Goal: Transaction & Acquisition: Purchase product/service

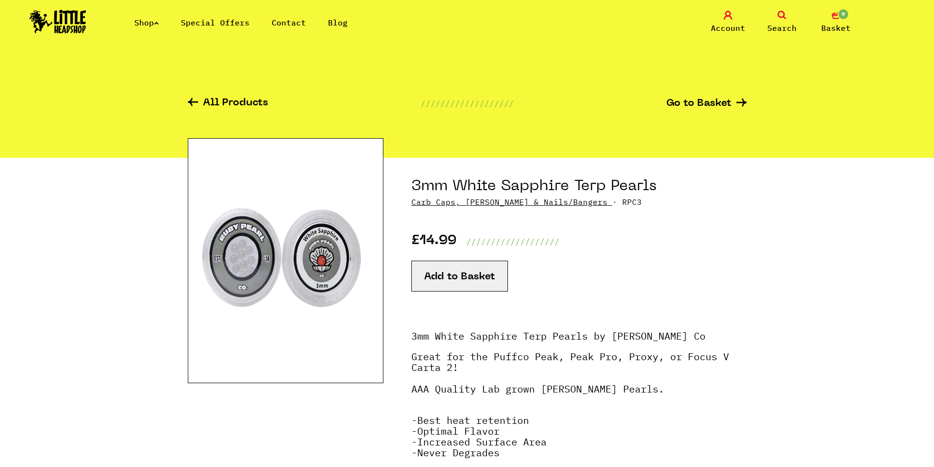
click at [157, 24] on link "Shop" at bounding box center [146, 23] width 25 height 10
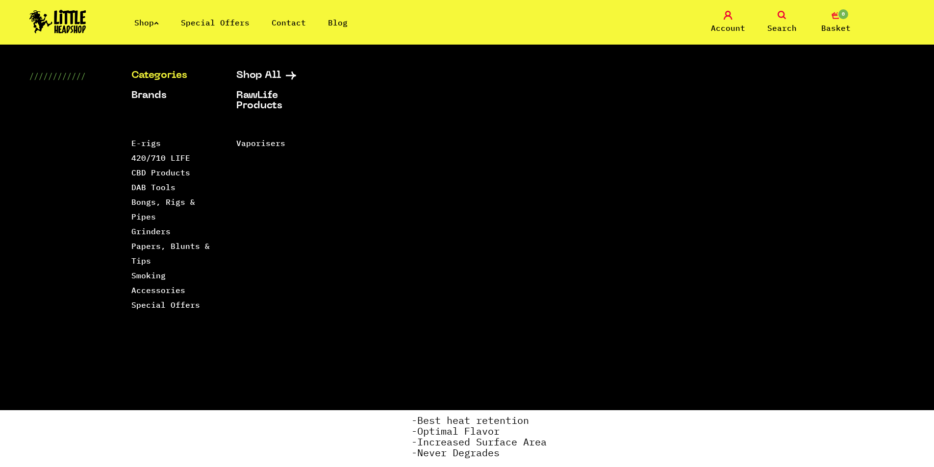
click at [163, 22] on ul "Shop Special Offers Contact Blog" at bounding box center [251, 23] width 235 height 12
click at [159, 23] on icon at bounding box center [156, 23] width 5 height 4
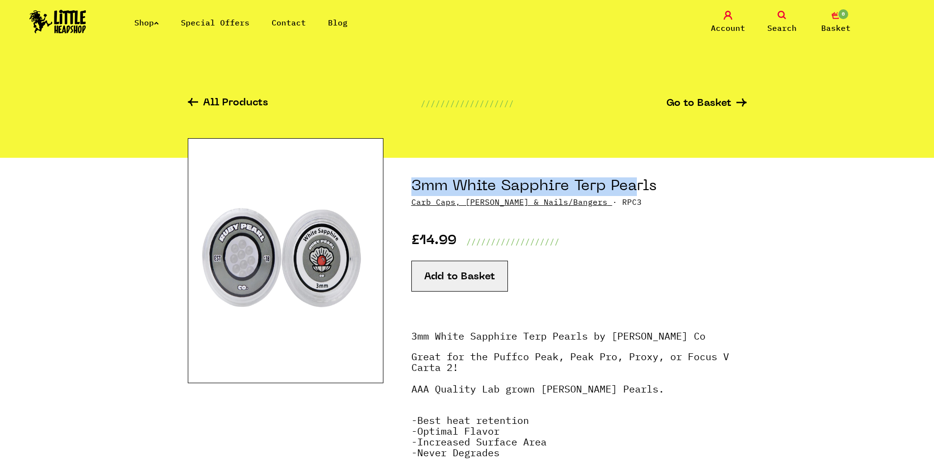
drag, startPoint x: 412, startPoint y: 179, endPoint x: 636, endPoint y: 184, distance: 224.1
click at [636, 184] on h1 "3mm White Sapphire Terp Pearls" at bounding box center [578, 187] width 335 height 19
drag, startPoint x: 576, startPoint y: 184, endPoint x: 658, endPoint y: 188, distance: 82.0
click at [658, 188] on h1 "3mm White Sapphire Terp Pearls" at bounding box center [578, 187] width 335 height 19
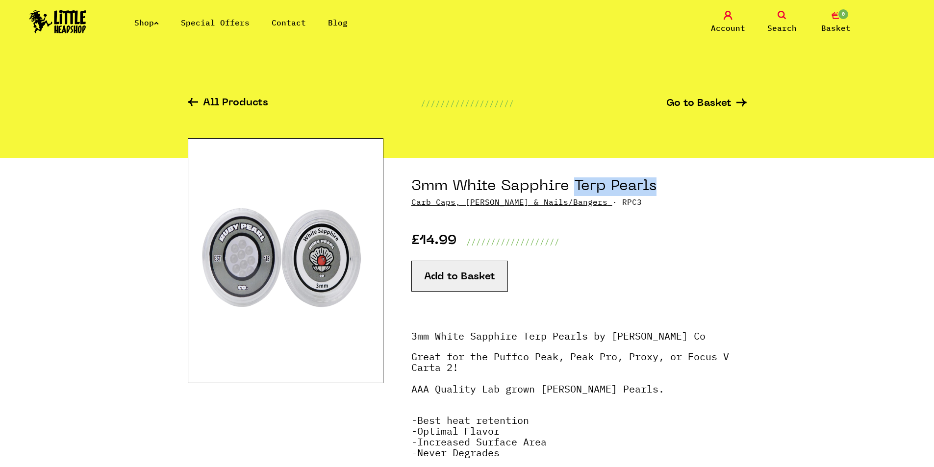
copy h1 "Terp Pearls"
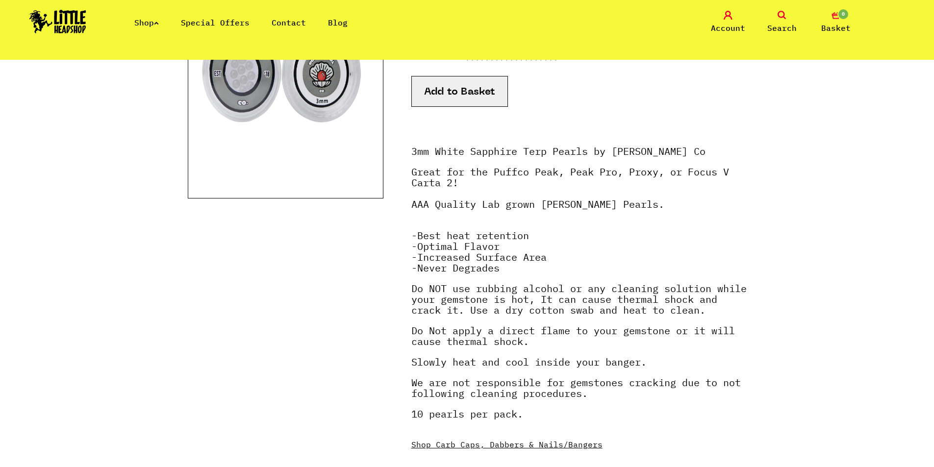
scroll to position [196, 0]
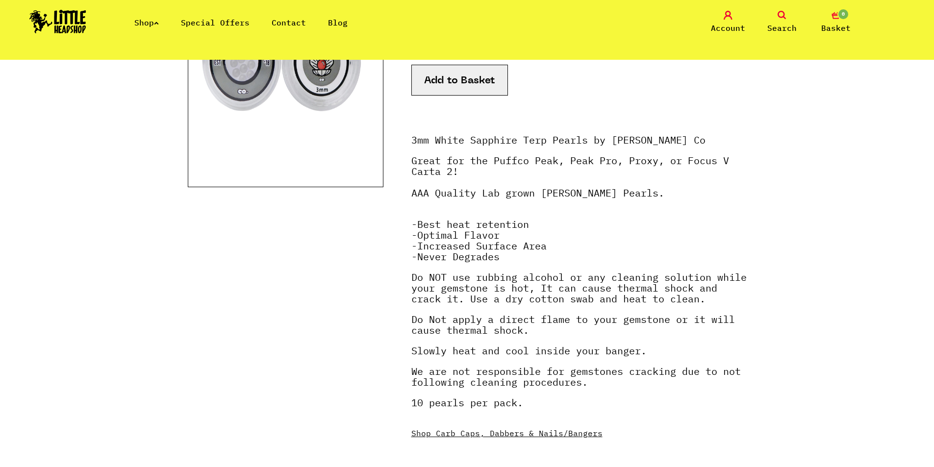
click at [789, 18] on link "Search" at bounding box center [782, 22] width 49 height 23
click at [778, 15] on icon at bounding box center [782, 15] width 9 height 9
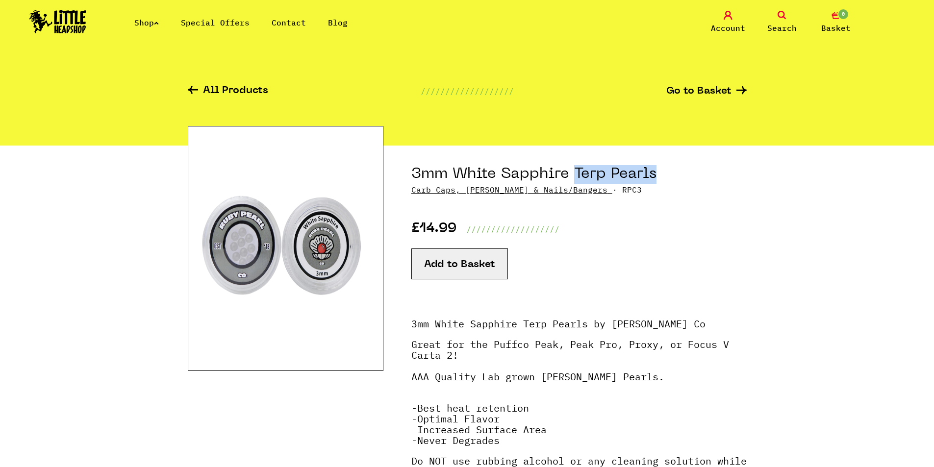
scroll to position [0, 0]
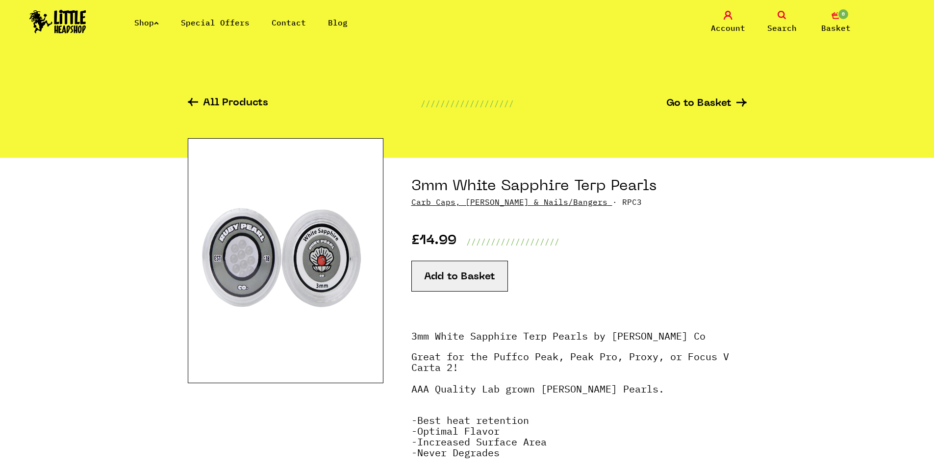
click at [641, 234] on div "£14.99 ///////////////////" at bounding box center [578, 228] width 335 height 40
click at [159, 24] on icon at bounding box center [156, 23] width 5 height 4
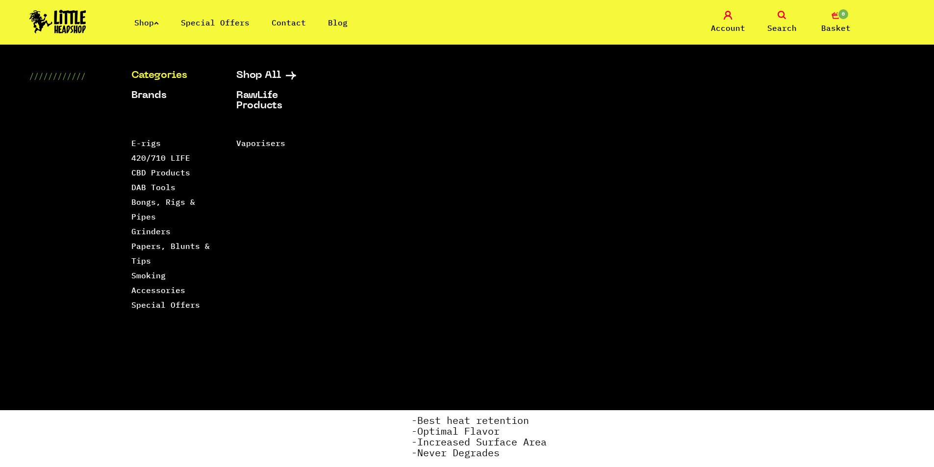
click at [173, 207] on li "Bongs, Rigs & Pipes" at bounding box center [171, 209] width 80 height 29
click at [178, 202] on link "Bongs, Rigs & Pipes" at bounding box center [163, 209] width 64 height 25
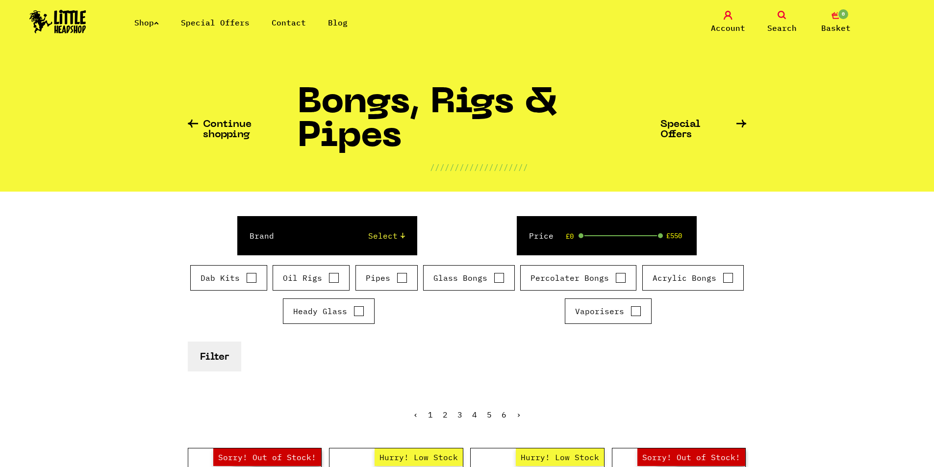
click at [332, 279] on input "Oil Rigs" at bounding box center [334, 278] width 11 height 10
checkbox input "true"
click at [217, 361] on button "Filter" at bounding box center [214, 357] width 53 height 30
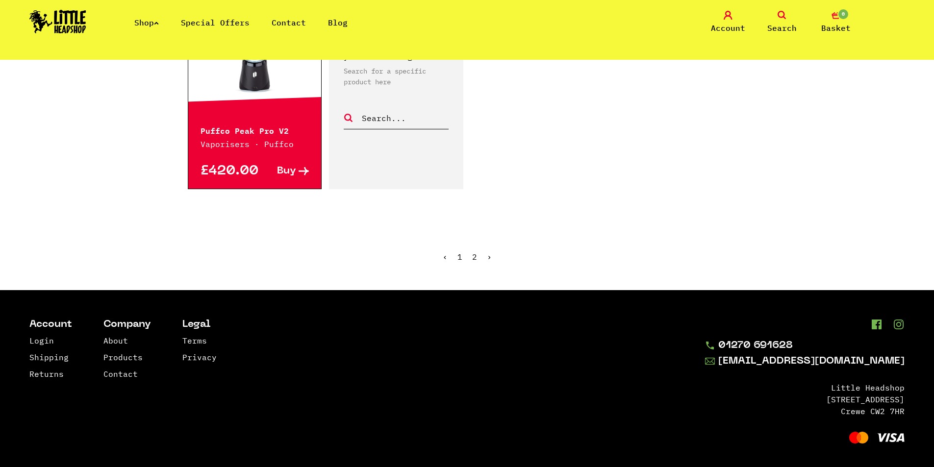
scroll to position [1680, 0]
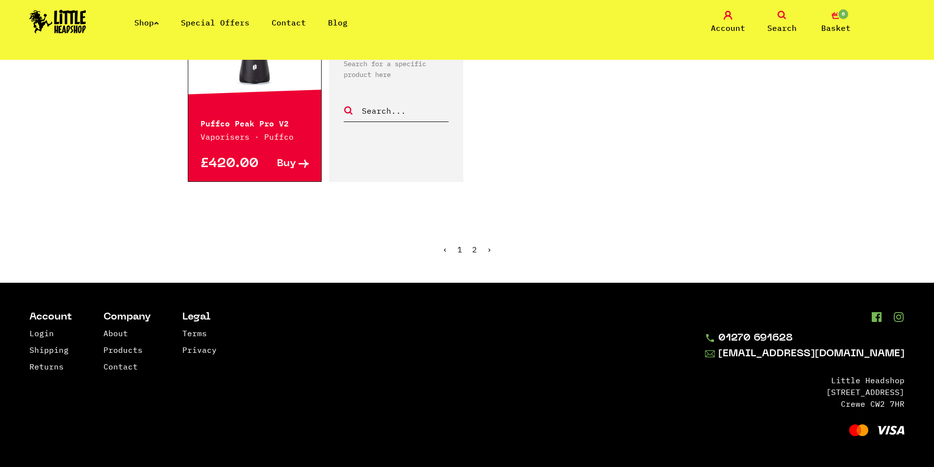
click at [477, 250] on ul "‹ 1 2 ›" at bounding box center [467, 257] width 559 height 42
click at [471, 249] on ul "‹ 1 2 ›" at bounding box center [467, 257] width 559 height 42
click at [474, 249] on link "2" at bounding box center [474, 250] width 5 height 10
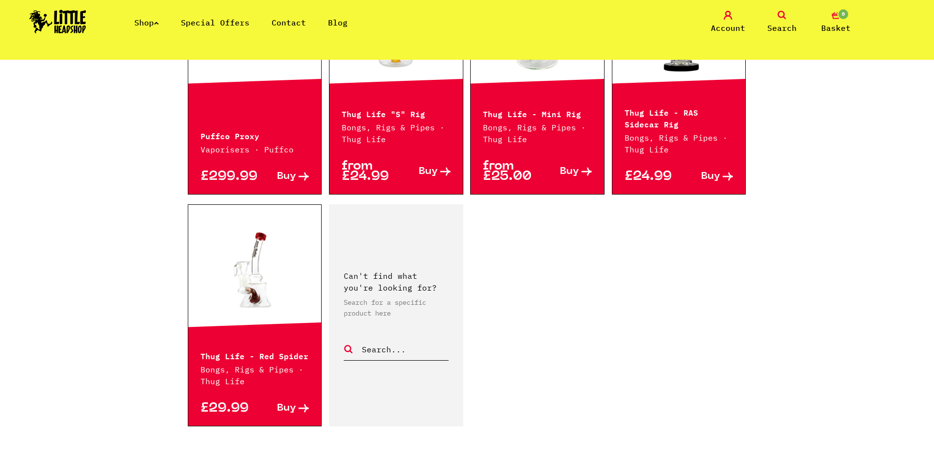
scroll to position [490, 0]
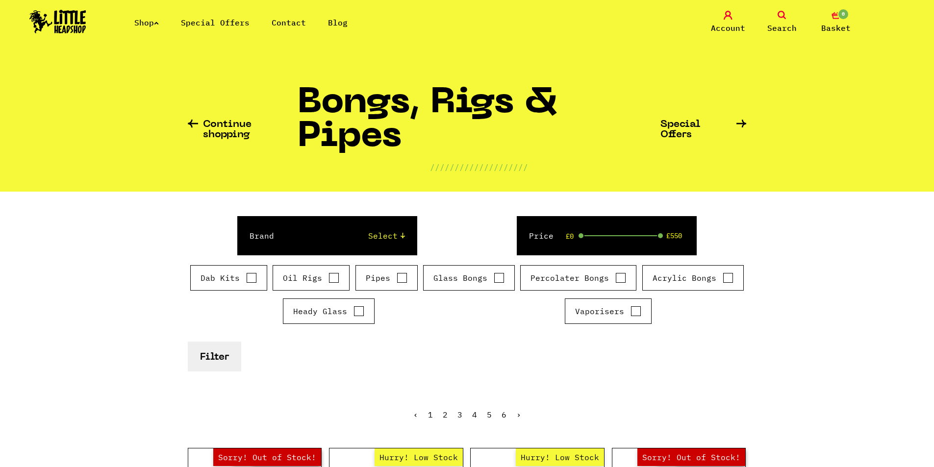
click at [335, 281] on input "Oil Rigs" at bounding box center [334, 278] width 11 height 10
checkbox input "true"
click at [455, 338] on form "Brand Select Cookies SF Grace Glass Boost Dab Lab Black Leaf Chongz Basil Bush …" at bounding box center [467, 293] width 559 height 155
click at [215, 354] on button "Filter" at bounding box center [214, 357] width 53 height 30
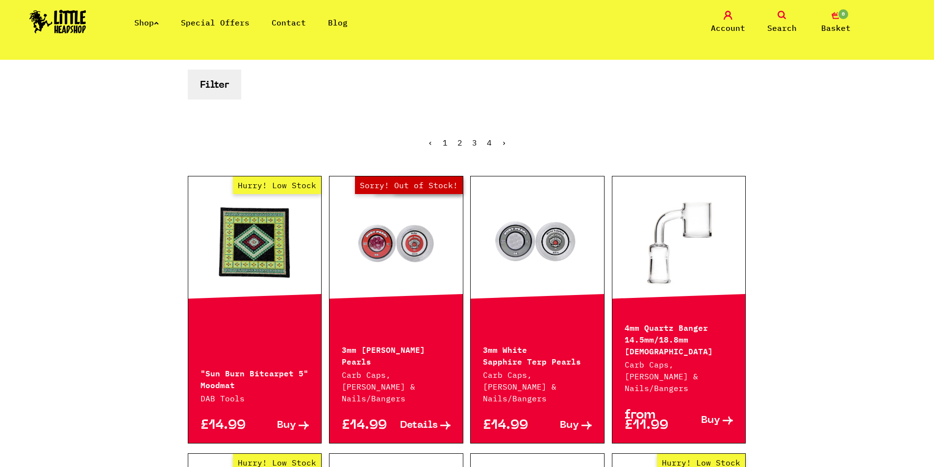
scroll to position [233, 0]
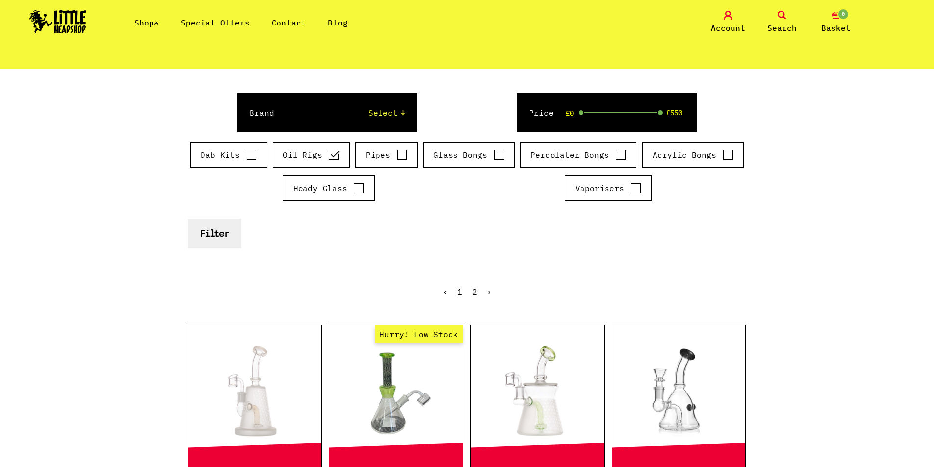
scroll to position [98, 0]
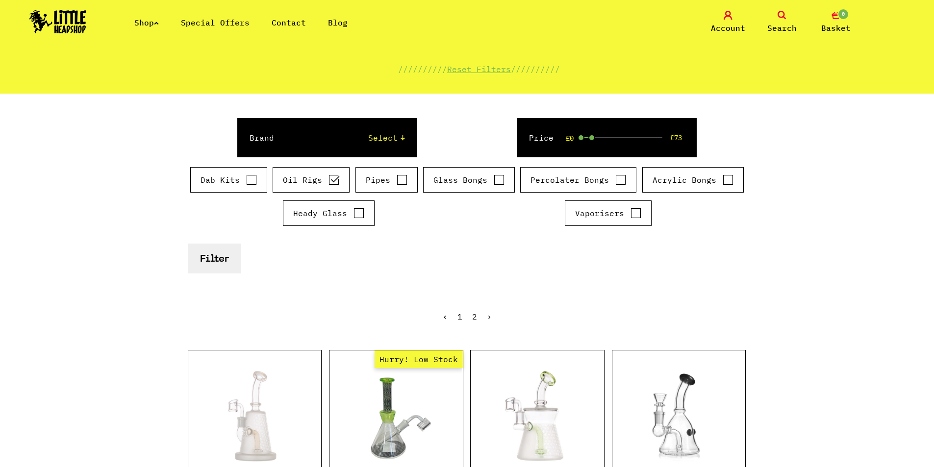
drag, startPoint x: 660, startPoint y: 138, endPoint x: 594, endPoint y: 142, distance: 66.3
click at [594, 142] on div "Price £0 £73" at bounding box center [607, 137] width 180 height 39
click at [215, 267] on button "Filter" at bounding box center [214, 259] width 53 height 30
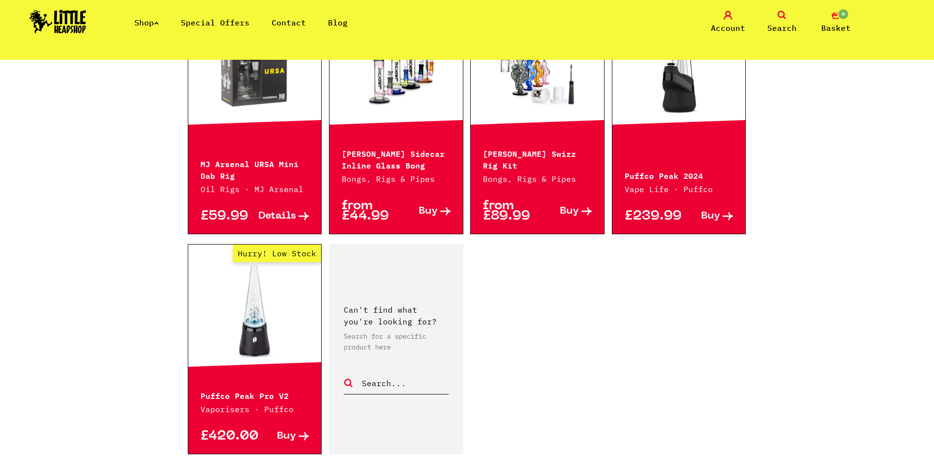
scroll to position [1471, 0]
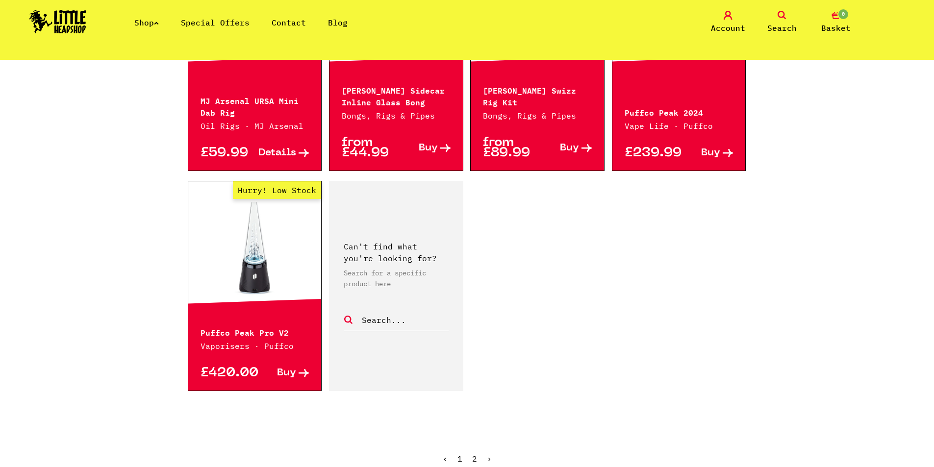
click at [475, 458] on link "2" at bounding box center [474, 459] width 5 height 10
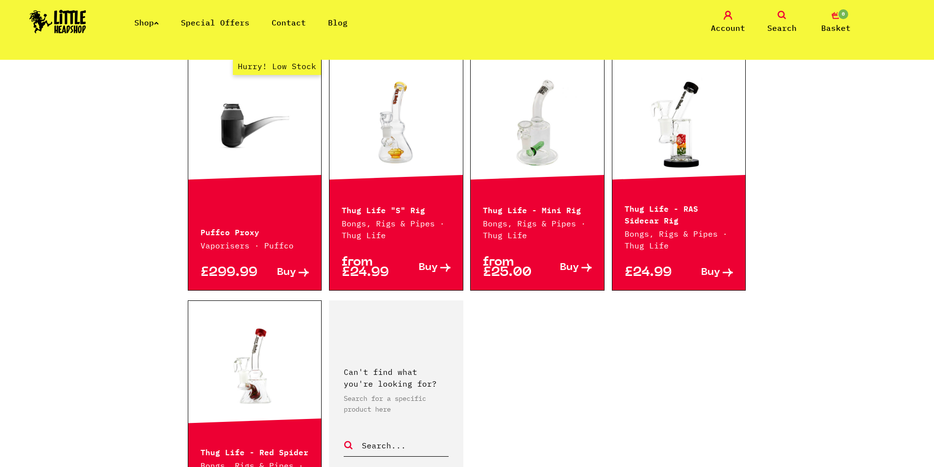
scroll to position [392, 0]
